Goal: Book appointment/travel/reservation

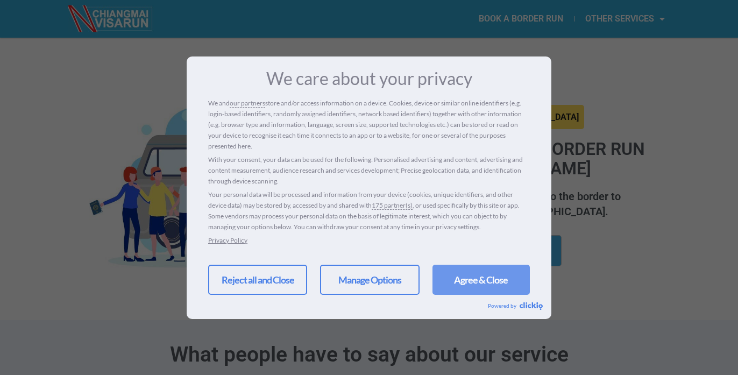
click at [471, 281] on link "Agree & Close" at bounding box center [481, 280] width 97 height 30
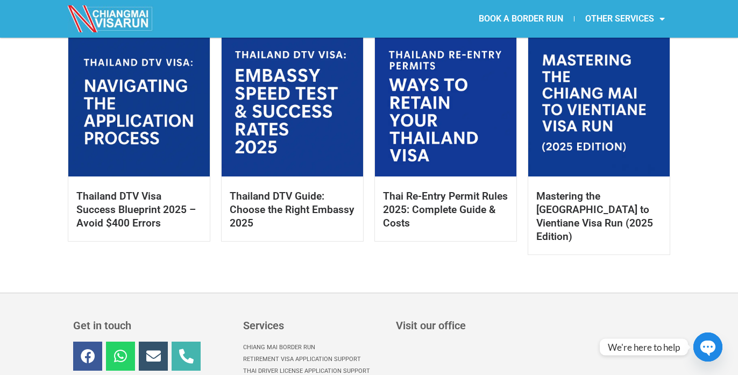
scroll to position [571, 0]
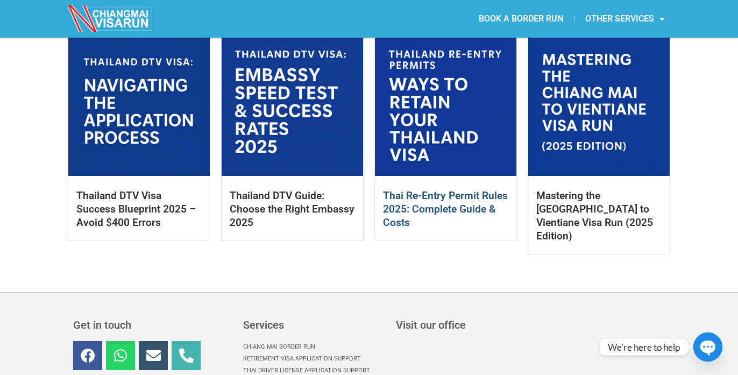
click at [467, 206] on link "Thai Re-Entry Permit Rules 2025: Complete Guide & Costs" at bounding box center [445, 208] width 125 height 39
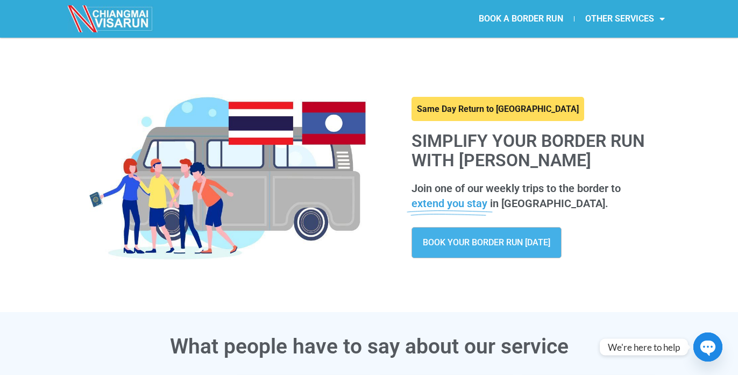
scroll to position [0, 0]
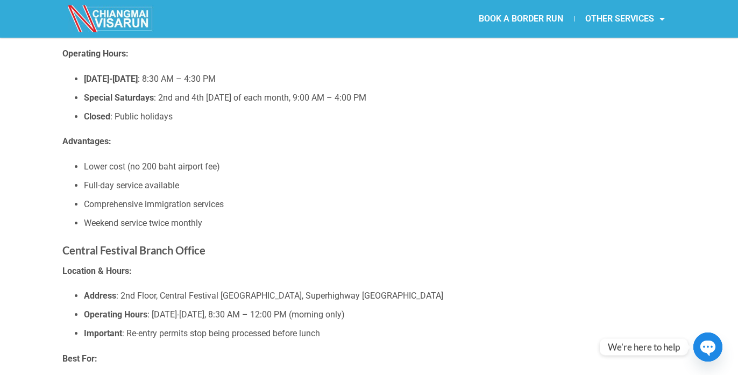
scroll to position [1140, 0]
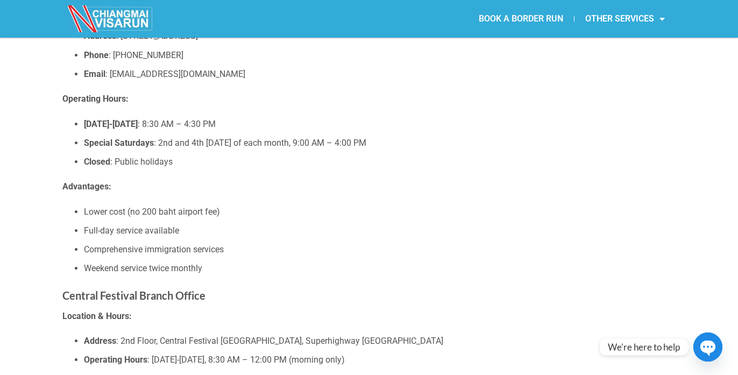
click at [535, 18] on link "BOOK A BORDER RUN" at bounding box center [521, 18] width 106 height 25
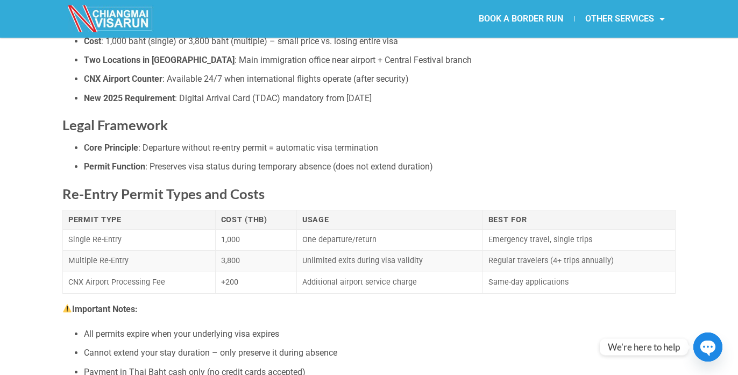
scroll to position [334, 0]
